Goal: Task Accomplishment & Management: Manage account settings

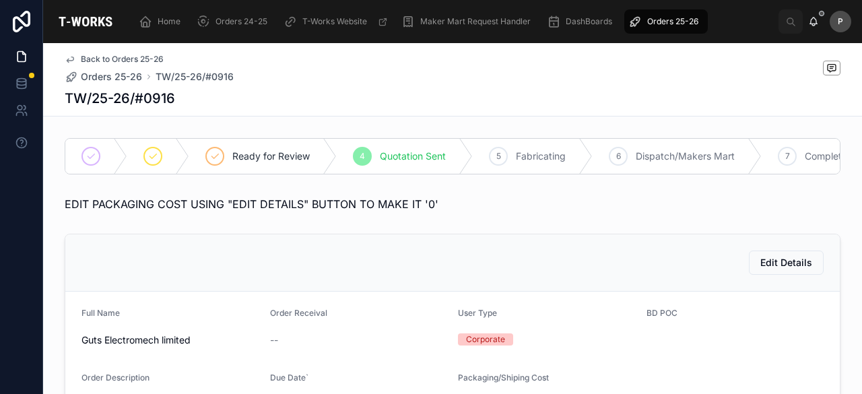
scroll to position [698, 0]
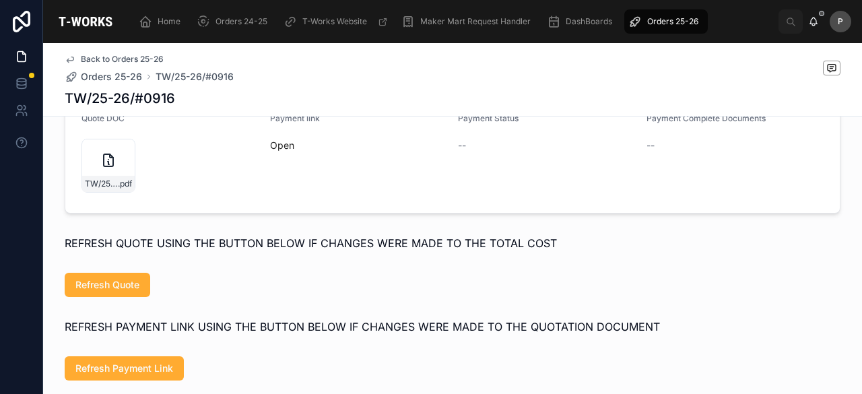
click at [680, 24] on span "Orders 25-26" at bounding box center [672, 21] width 51 height 11
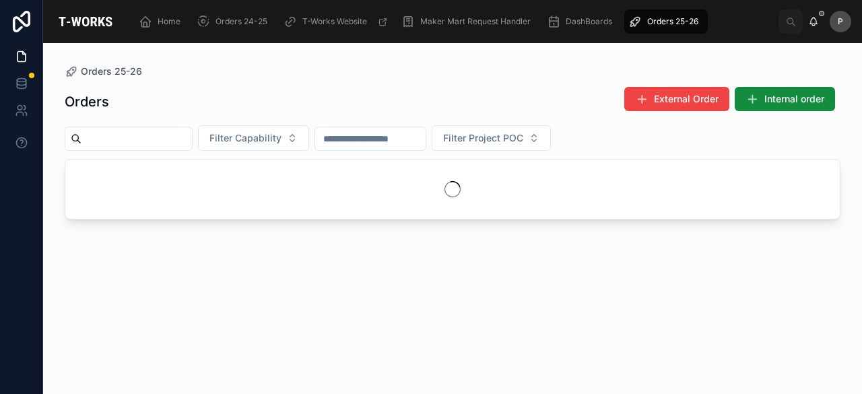
click at [192, 145] on input "text" at bounding box center [137, 138] width 110 height 19
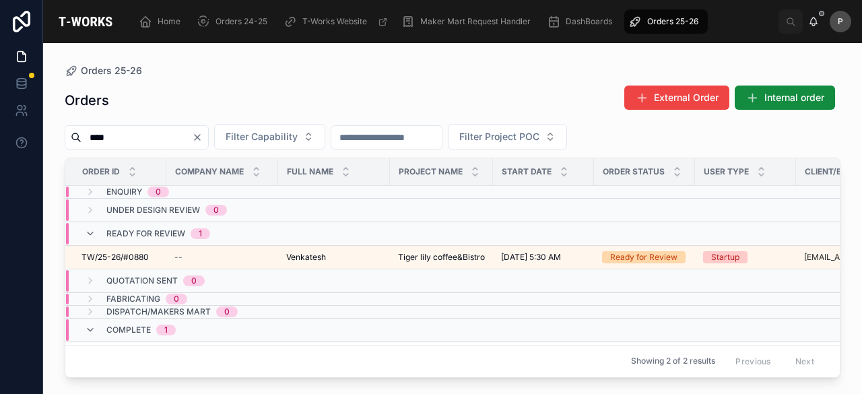
scroll to position [0, 107]
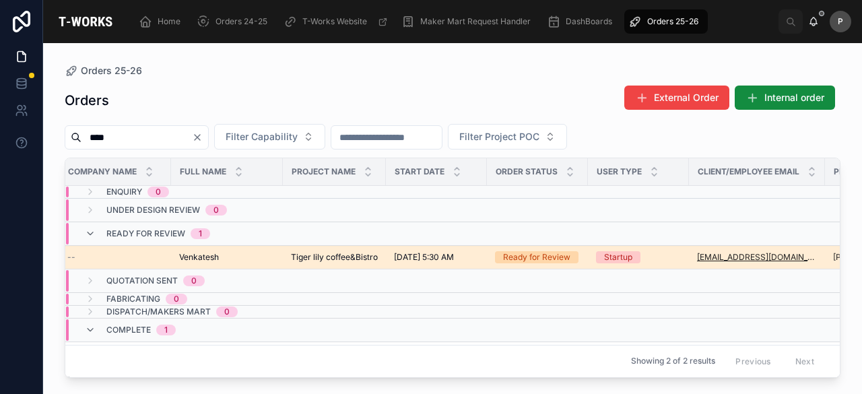
type input "****"
click at [544, 253] on div "Ready for Review" at bounding box center [536, 257] width 67 height 12
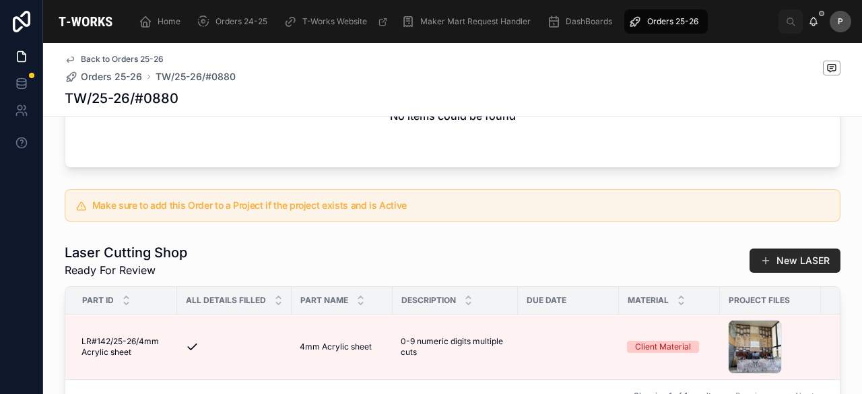
scroll to position [741, 0]
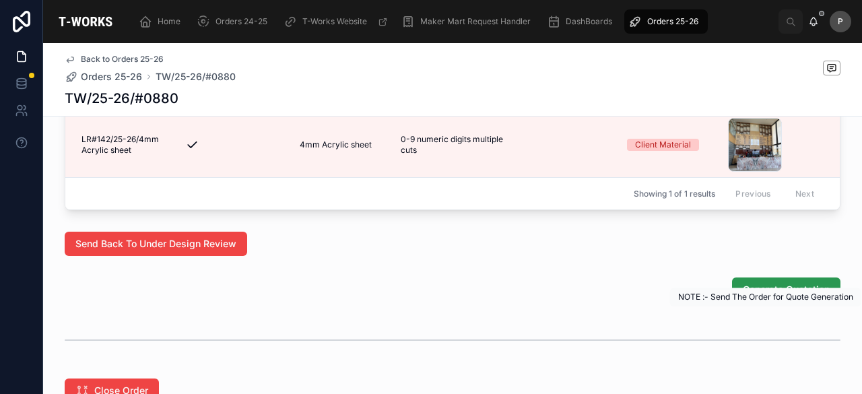
click at [758, 296] on span "Generate Quotation" at bounding box center [786, 289] width 87 height 13
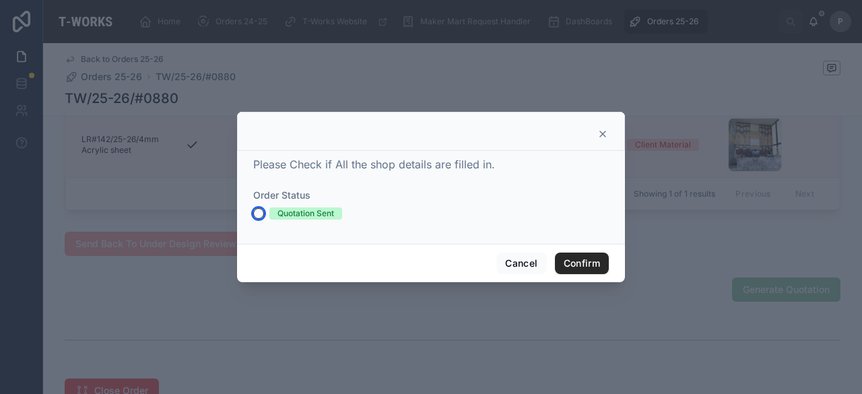
click at [260, 214] on button "Quotation Sent" at bounding box center [258, 213] width 11 height 11
click at [575, 262] on button "Confirm" at bounding box center [582, 264] width 54 height 22
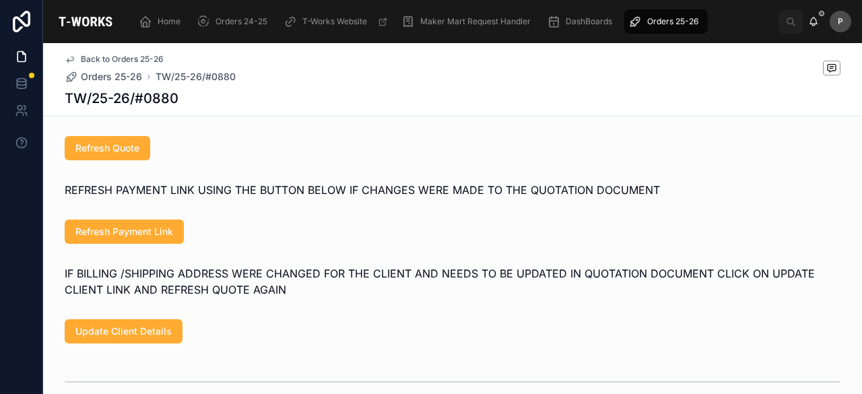
scroll to position [794, 0]
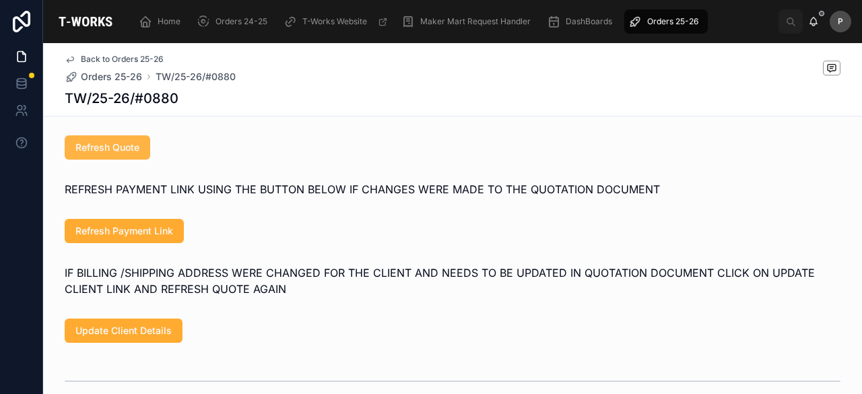
click at [96, 155] on button "Refresh Quote" at bounding box center [108, 147] width 86 height 24
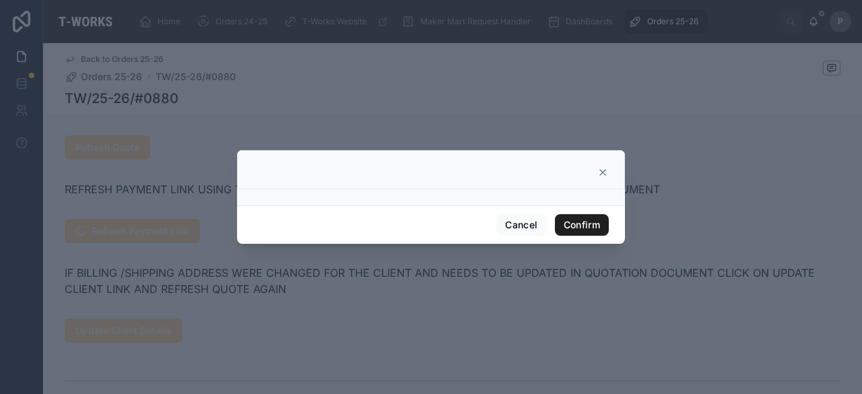
click at [597, 220] on button "Confirm" at bounding box center [582, 225] width 54 height 22
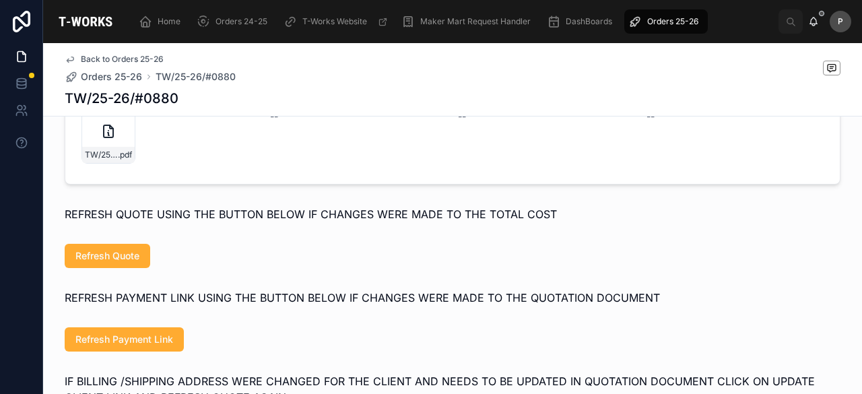
scroll to position [727, 0]
click at [121, 158] on div "TW/25-26/#0880 .pdf" at bounding box center [109, 136] width 54 height 54
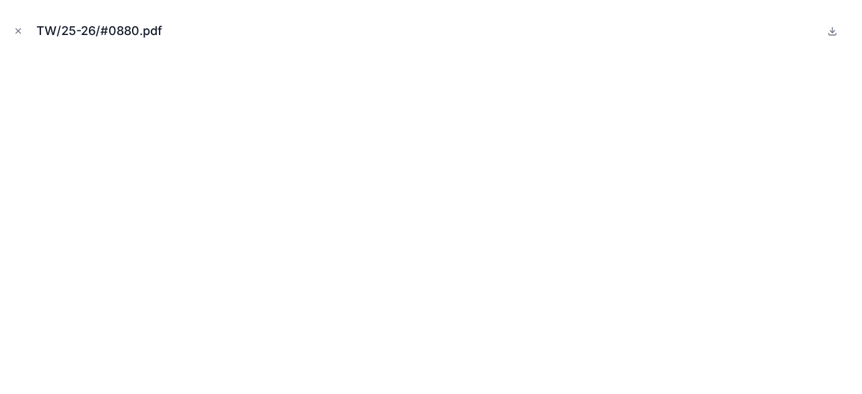
click at [13, 32] on button "Close modal" at bounding box center [18, 31] width 15 height 15
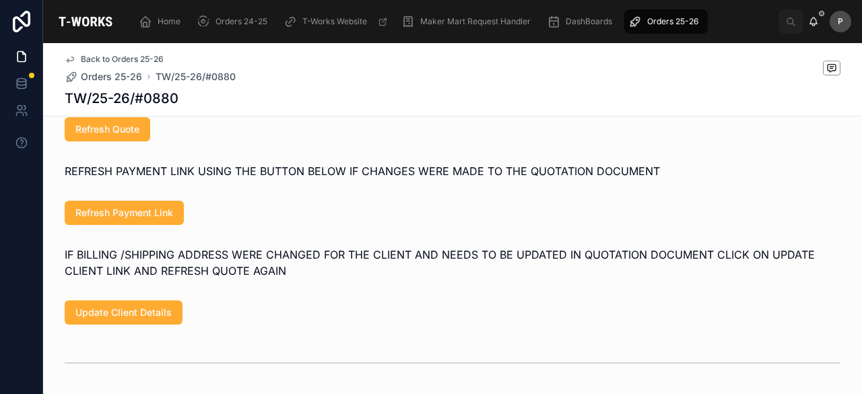
scroll to position [862, 0]
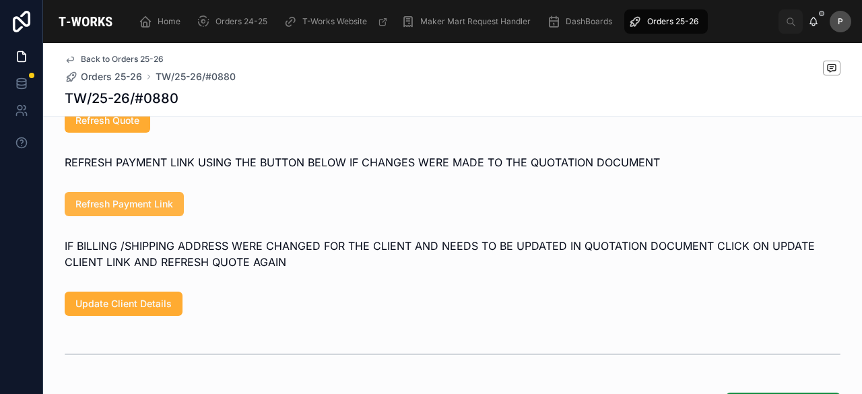
click at [137, 211] on span "Refresh Payment Link" at bounding box center [124, 203] width 98 height 13
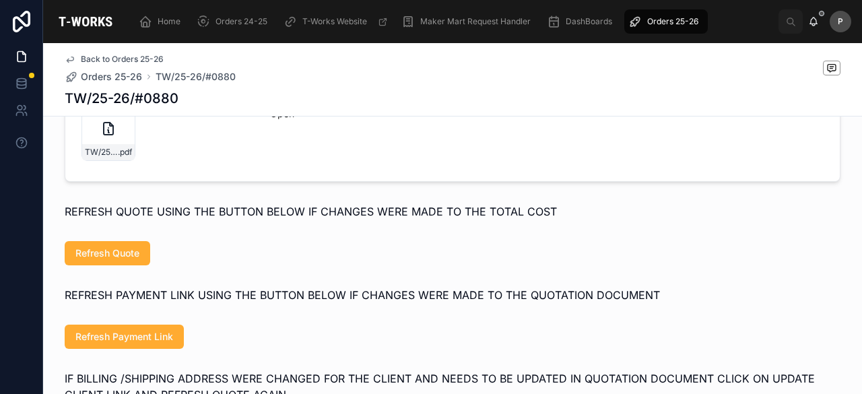
scroll to position [727, 0]
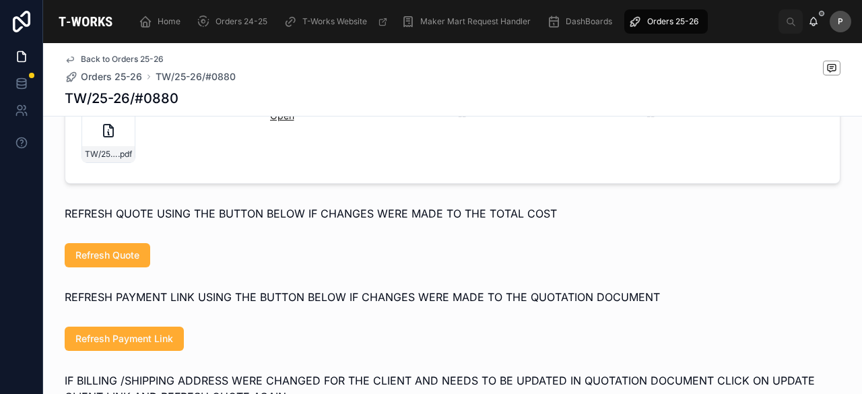
click at [277, 121] on link "Open" at bounding box center [282, 115] width 24 height 11
